Goal: Find specific page/section: Find specific page/section

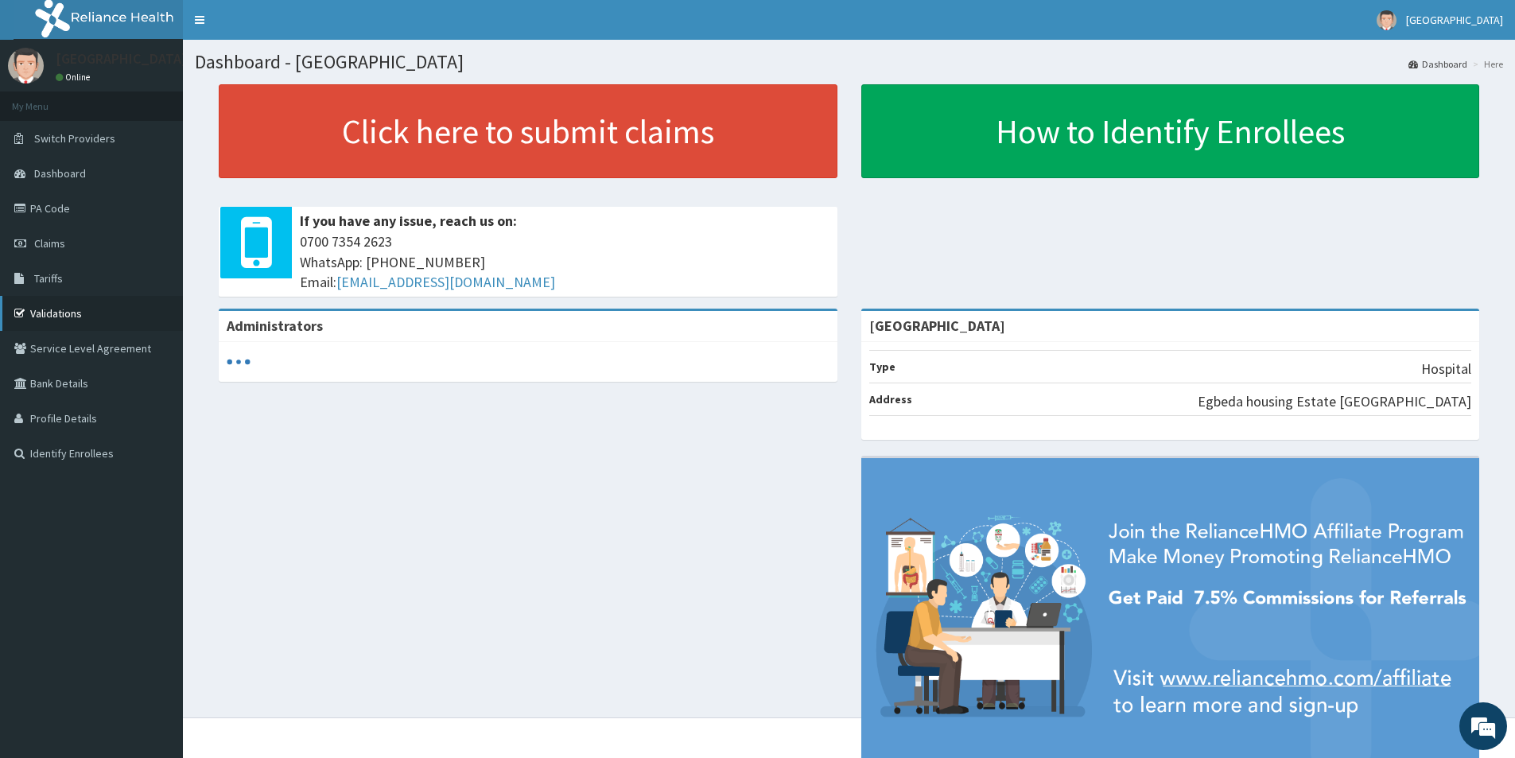
click at [76, 316] on link "Validations" at bounding box center [91, 313] width 183 height 35
click at [79, 313] on link "Validations" at bounding box center [91, 313] width 183 height 35
